Goal: Find specific fact: Find contact information

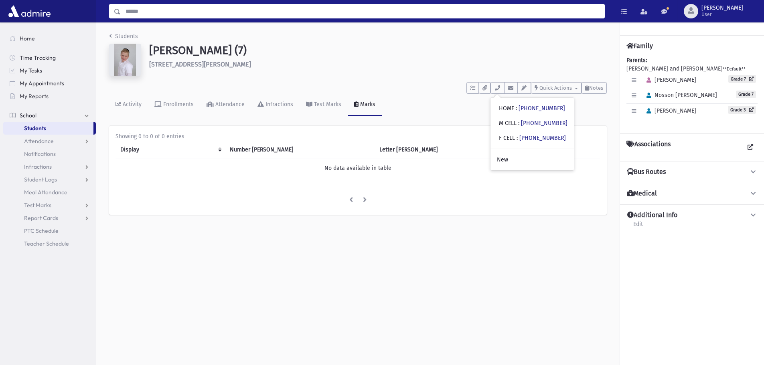
click at [391, 10] on input "Search" at bounding box center [363, 11] width 484 height 14
type input "******"
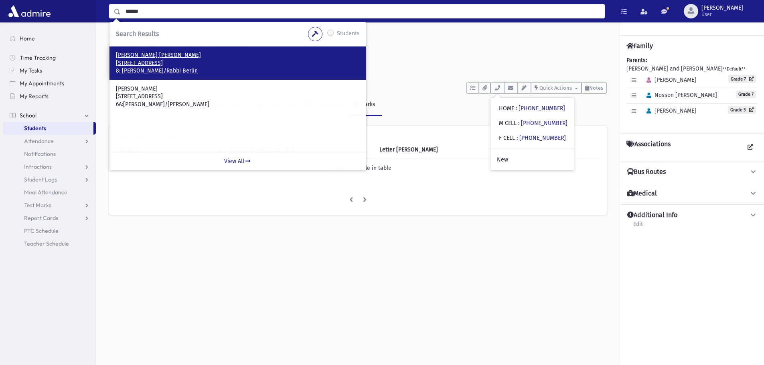
click at [172, 61] on p "[STREET_ADDRESS]" at bounding box center [238, 63] width 244 height 8
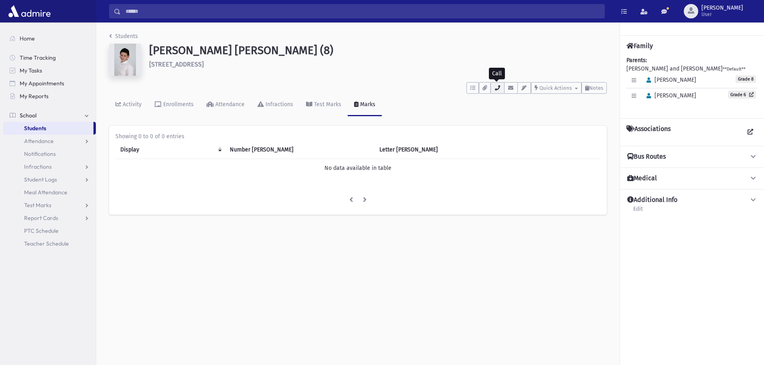
click at [495, 89] on icon "button" at bounding box center [497, 87] width 6 height 5
